Goal: Task Accomplishment & Management: Complete application form

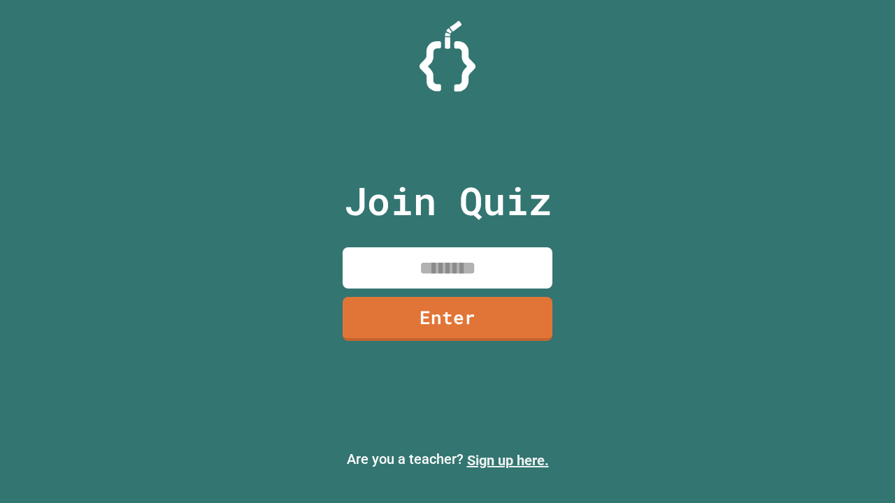
click at [508, 461] on link "Sign up here." at bounding box center [508, 460] width 82 height 17
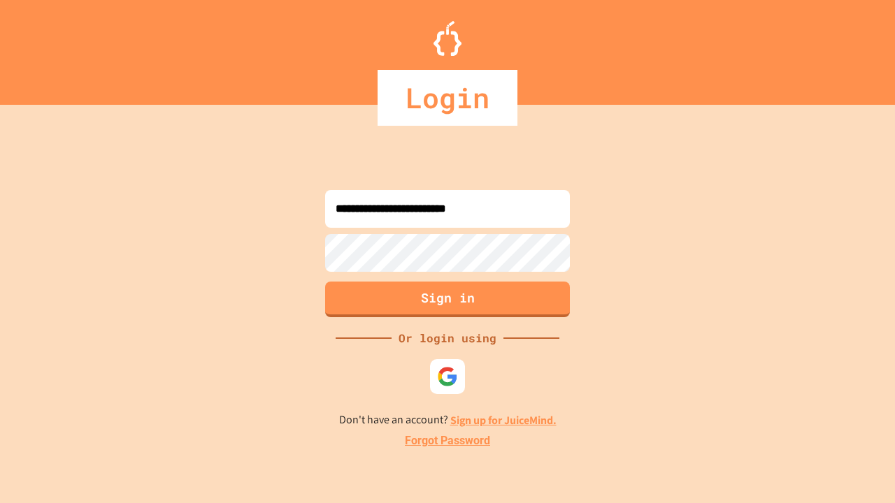
type input "**********"
